Goal: Information Seeking & Learning: Understand process/instructions

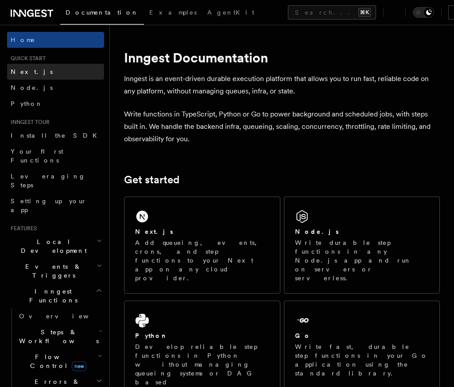
click at [21, 76] on link "Next.js" at bounding box center [55, 72] width 97 height 16
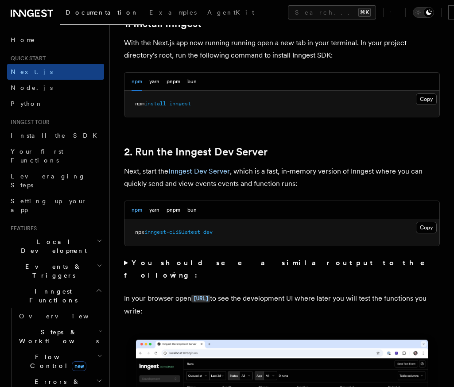
scroll to position [535, 0]
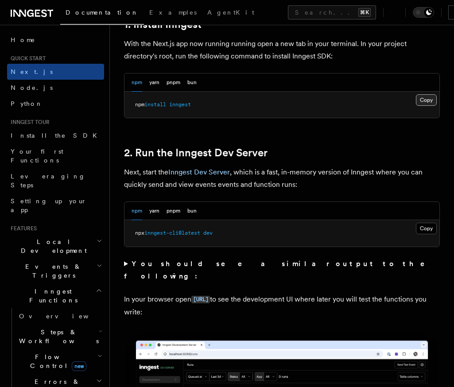
click at [424, 94] on button "Copy Copied" at bounding box center [426, 100] width 21 height 12
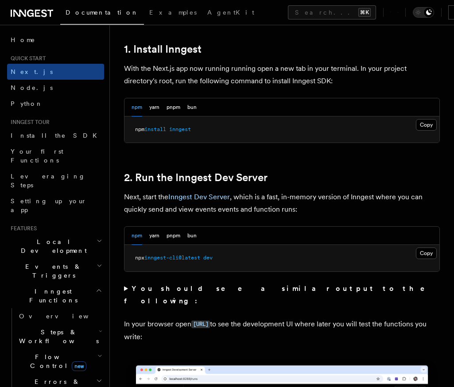
scroll to position [512, 0]
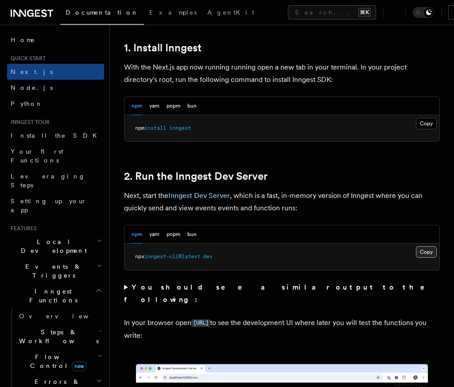
click at [423, 246] on button "Copy Copied" at bounding box center [426, 252] width 21 height 12
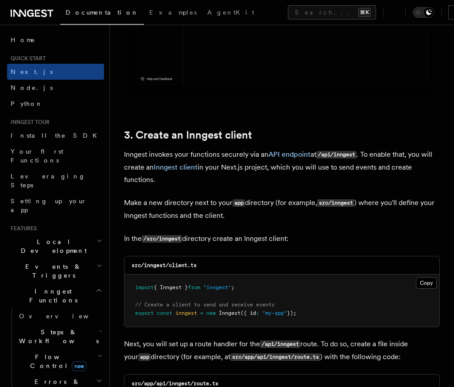
scroll to position [970, 0]
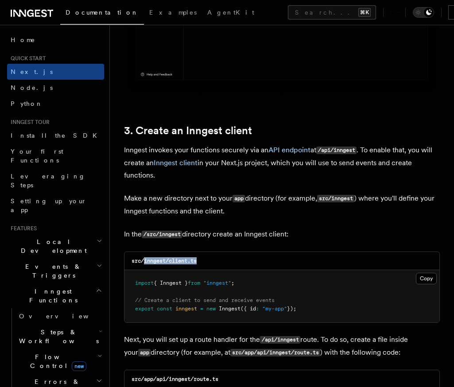
drag, startPoint x: 146, startPoint y: 236, endPoint x: 212, endPoint y: 237, distance: 66.4
click at [212, 252] on div "src/inngest/client.ts" at bounding box center [281, 261] width 315 height 18
copy code "inngest/client.ts"
click at [431, 273] on button "Copy Copied" at bounding box center [426, 279] width 21 height 12
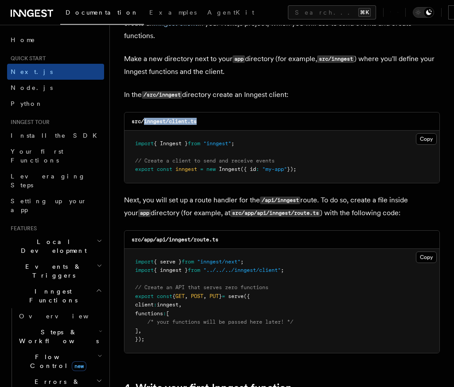
scroll to position [1110, 0]
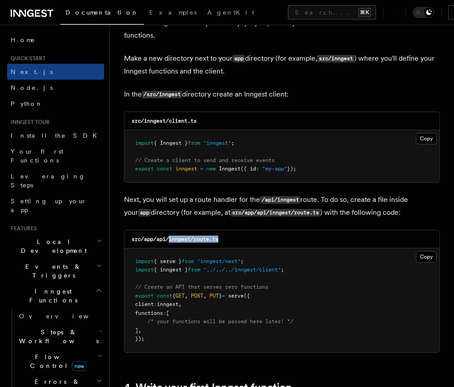
drag, startPoint x: 170, startPoint y: 214, endPoint x: 230, endPoint y: 213, distance: 59.3
click at [230, 230] on div "src/app/api/inngest/route.ts" at bounding box center [281, 239] width 315 height 18
copy code "inngest/route.ts"
click at [430, 251] on button "Copy Copied" at bounding box center [426, 257] width 21 height 12
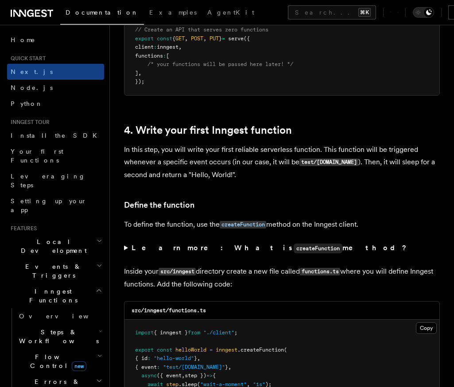
scroll to position [1368, 0]
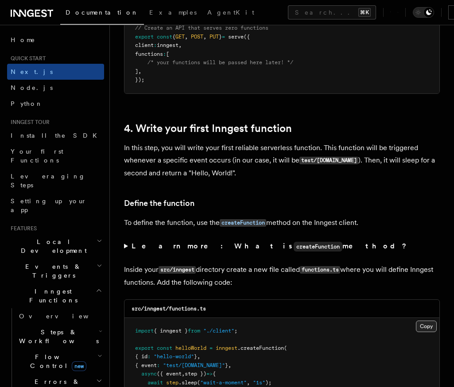
click at [424, 320] on button "Copy Copied" at bounding box center [426, 326] width 21 height 12
